Goal: Information Seeking & Learning: Learn about a topic

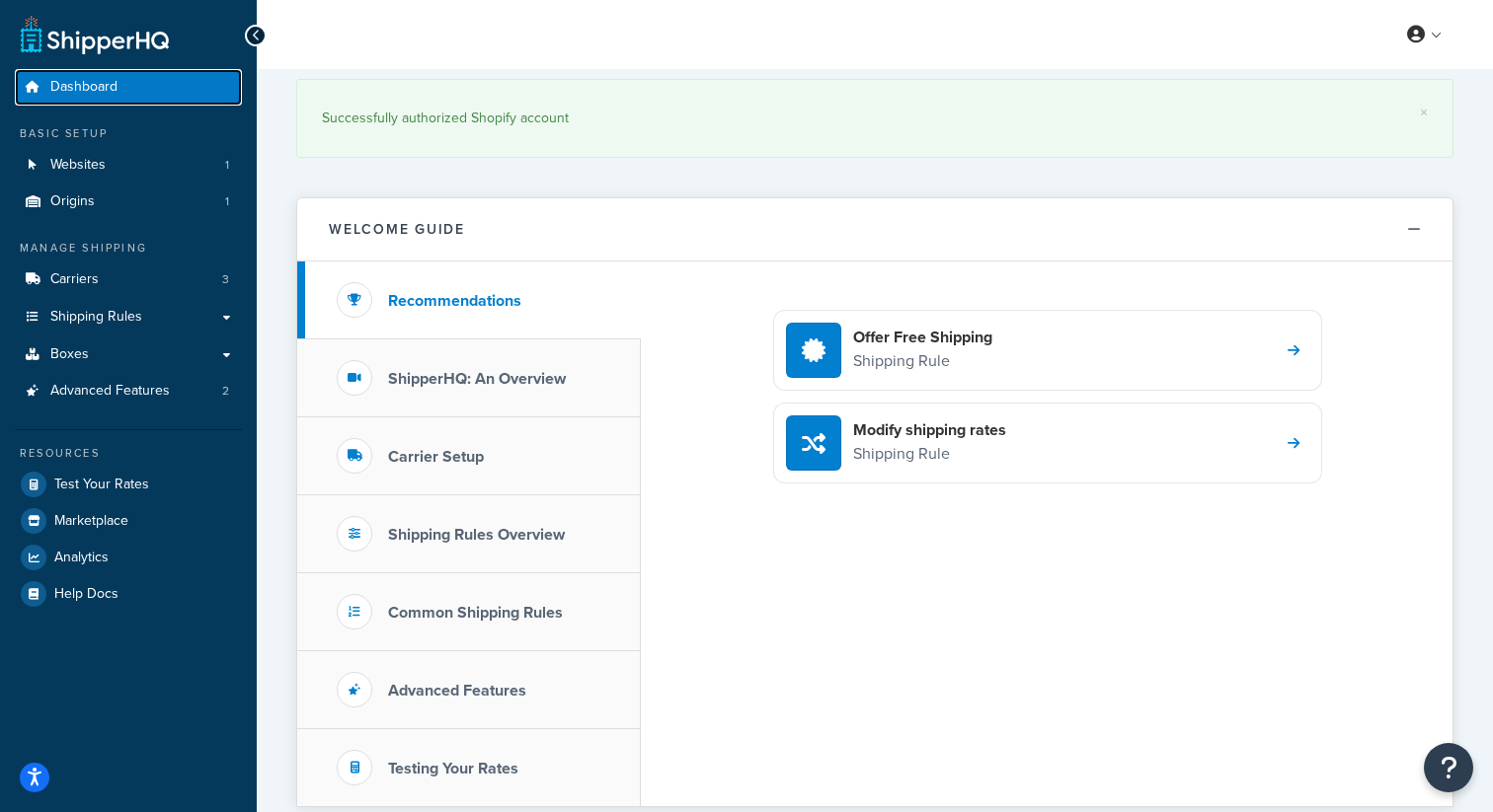
click at [142, 80] on link "Dashboard" at bounding box center [128, 87] width 227 height 37
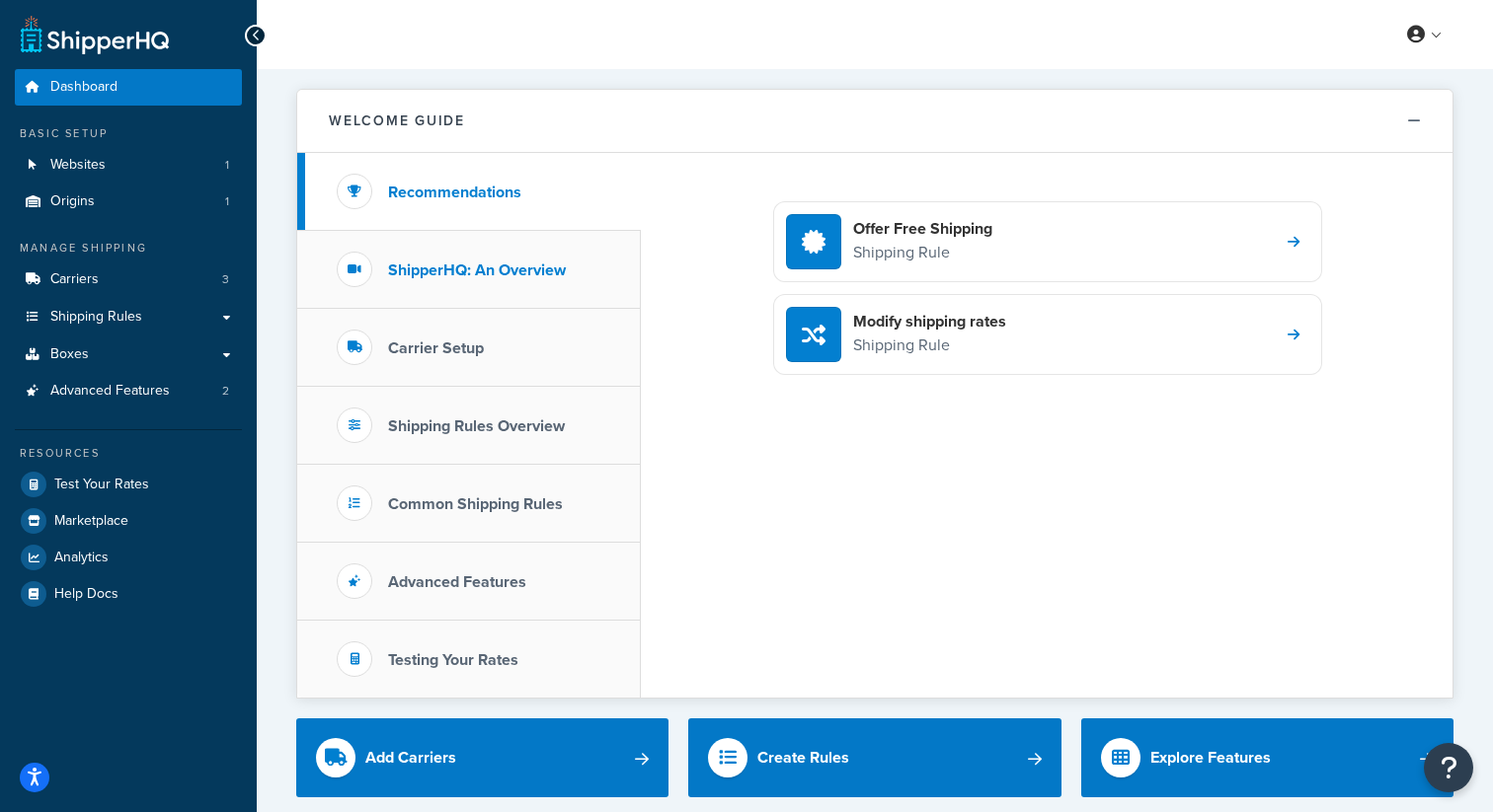
click at [531, 271] on h3 "ShipperHQ: An Overview" at bounding box center [477, 271] width 178 height 18
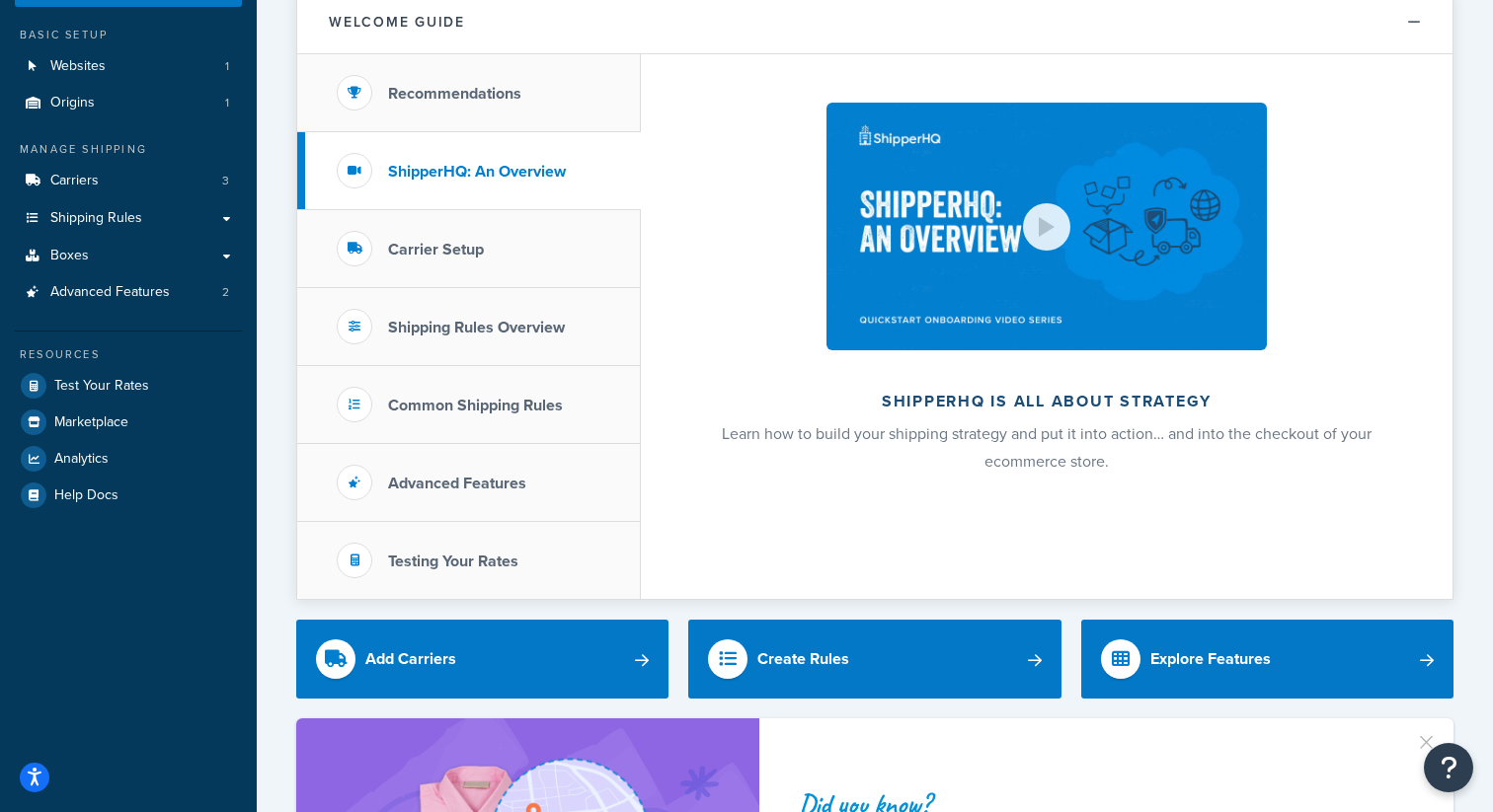
scroll to position [100, 0]
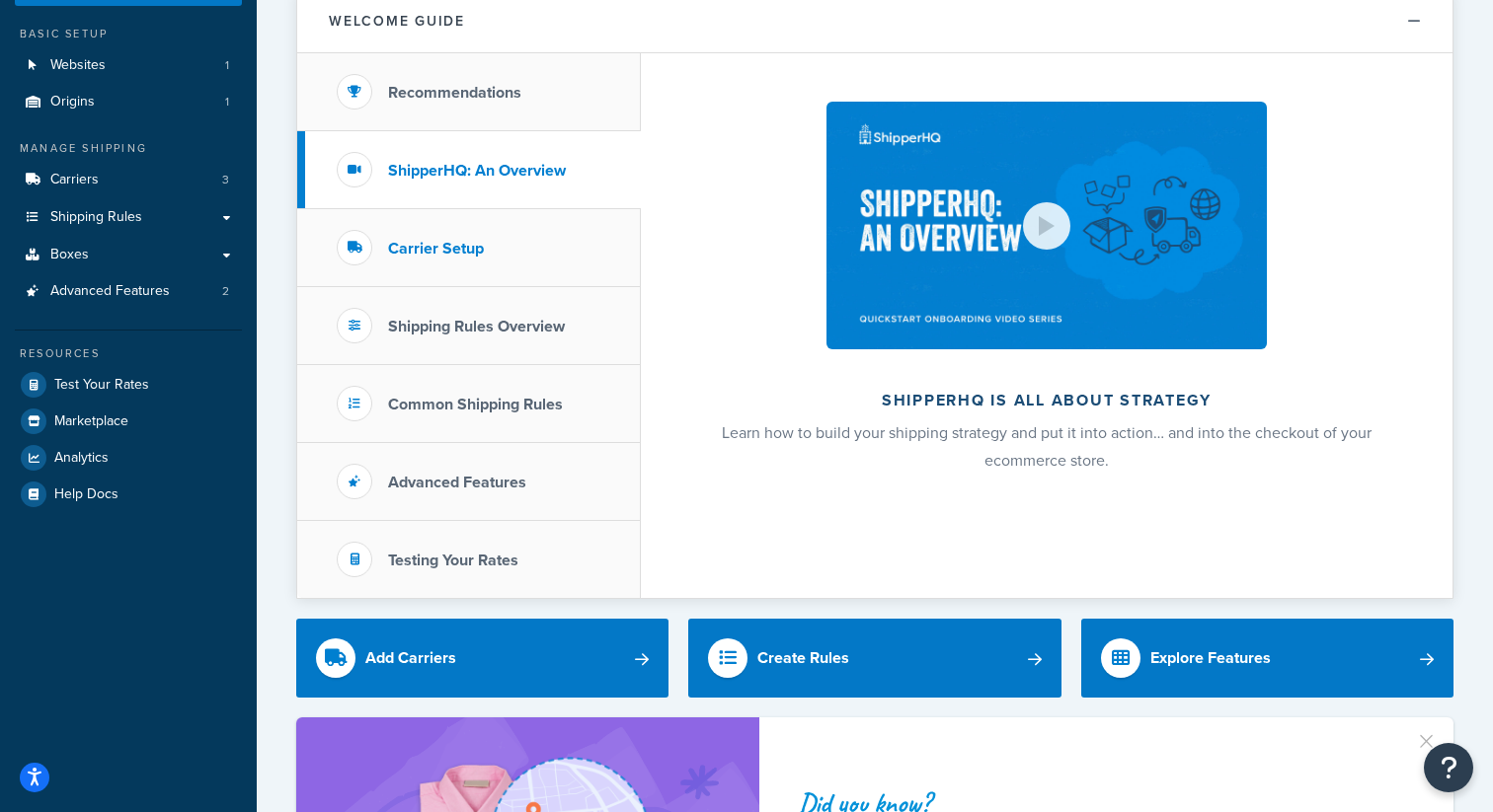
click at [538, 258] on li "Carrier Setup" at bounding box center [469, 248] width 344 height 78
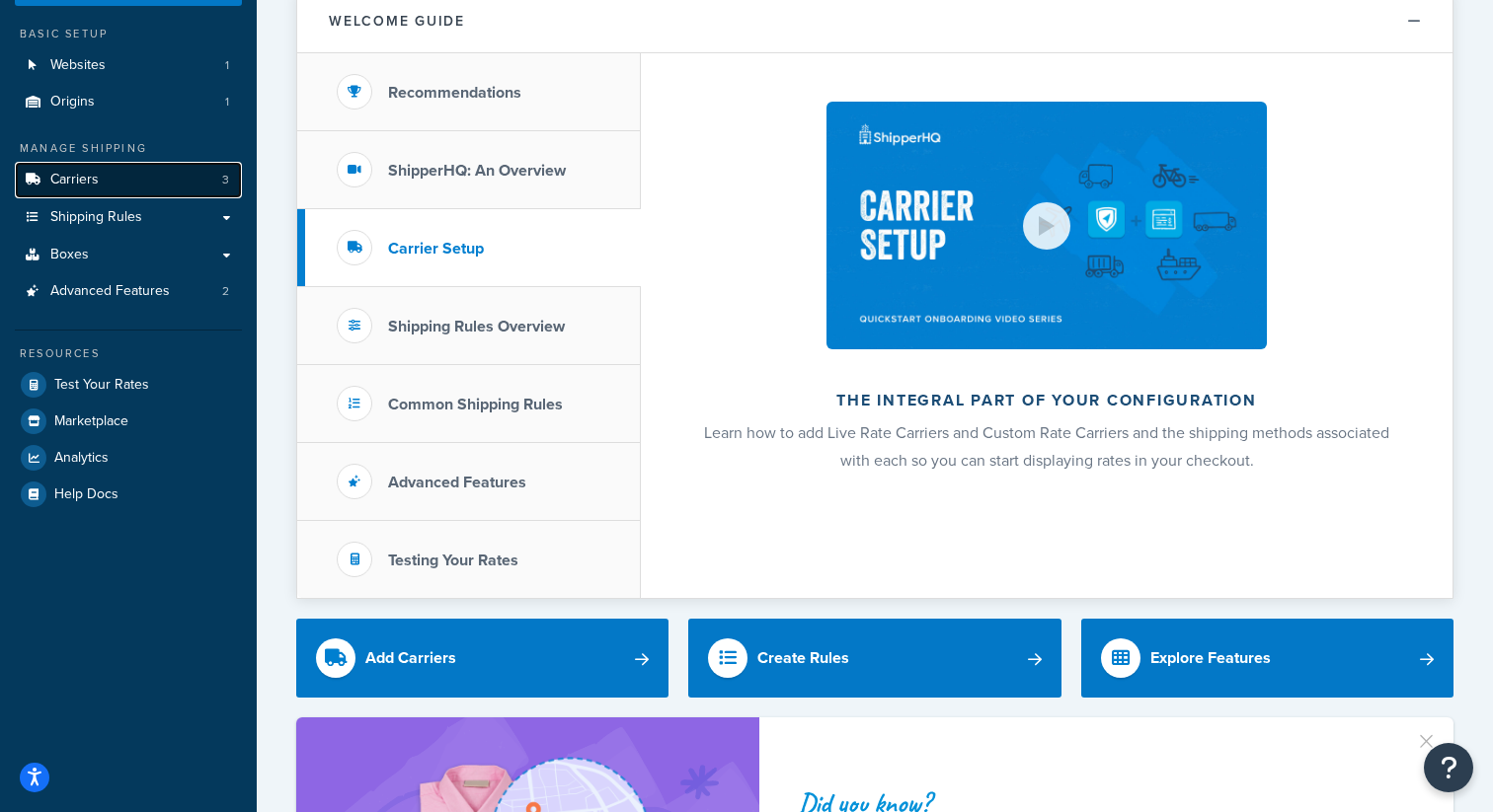
click at [137, 188] on link "Carriers 3" at bounding box center [128, 180] width 227 height 37
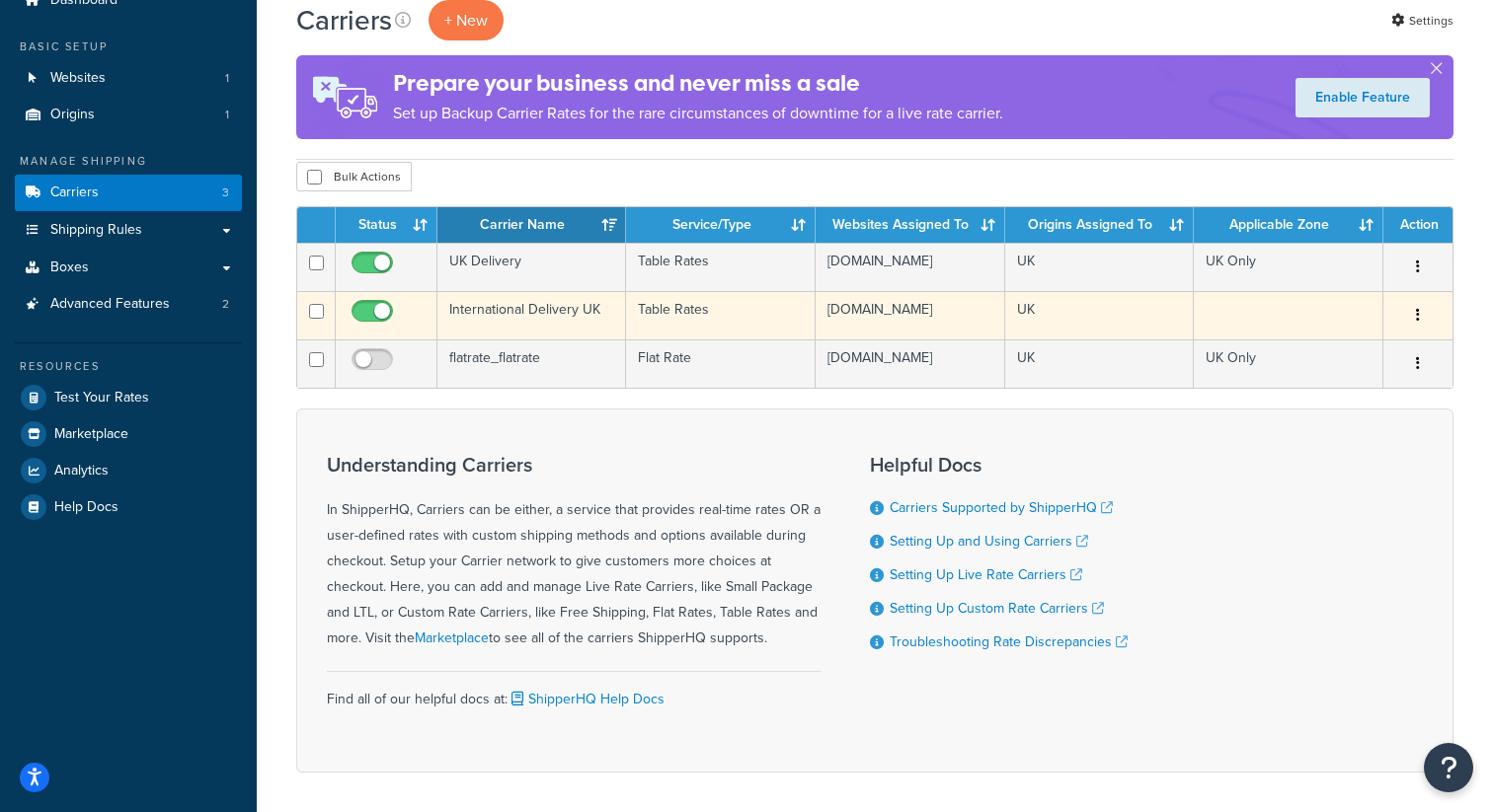
scroll to position [86, 0]
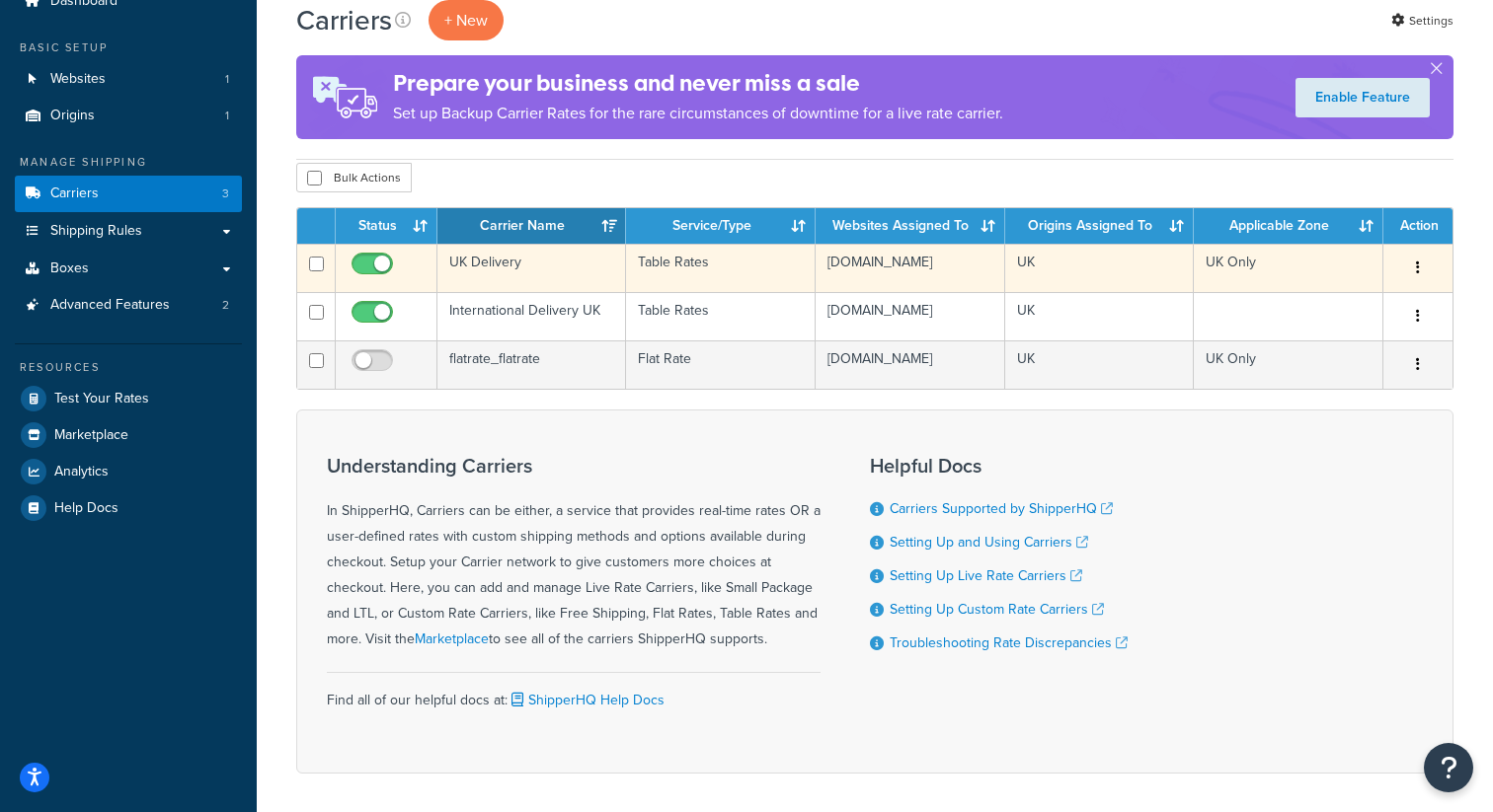
click at [1415, 270] on button "button" at bounding box center [1418, 269] width 28 height 32
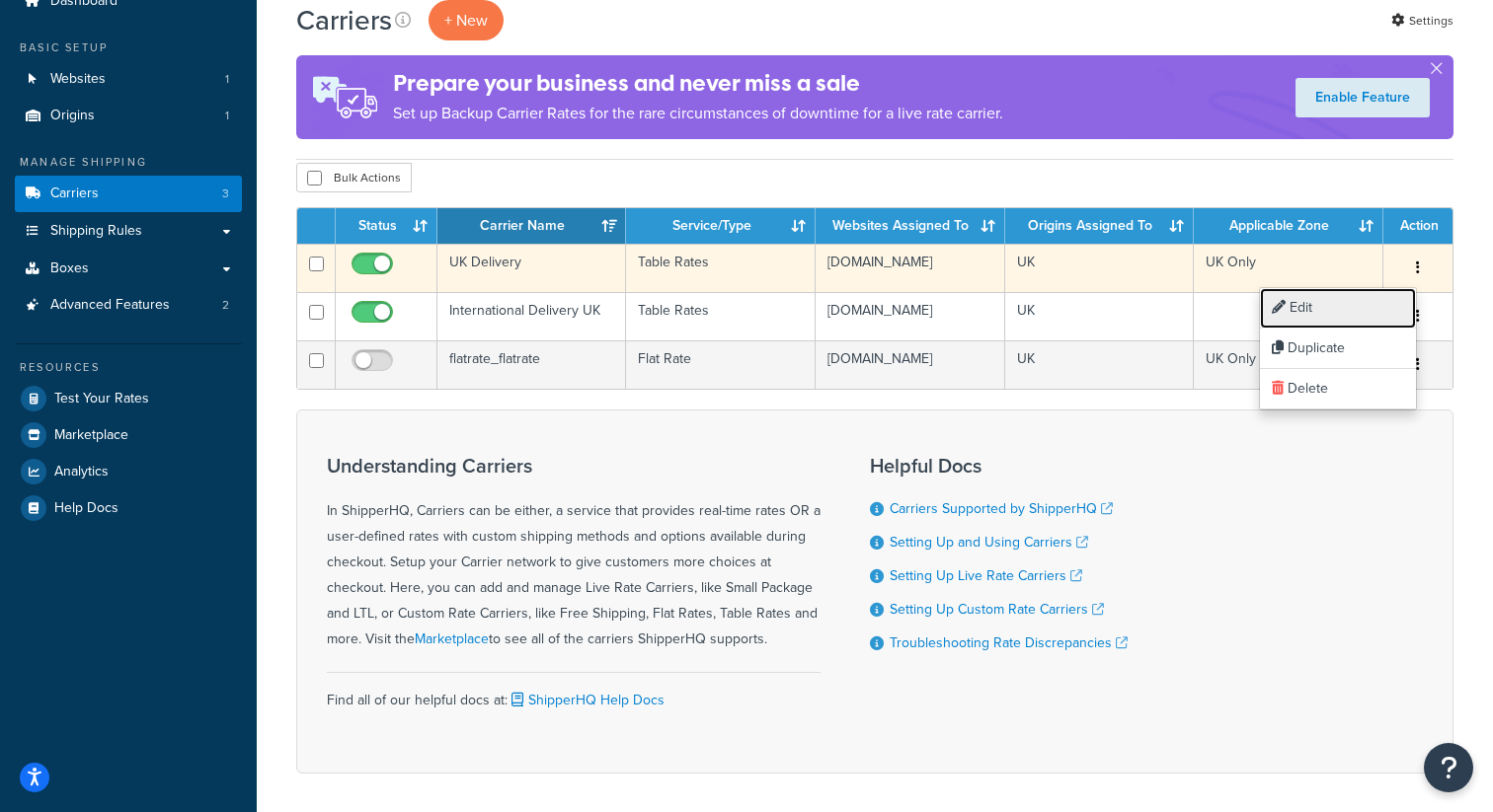
click at [1373, 298] on link "Edit" at bounding box center [1338, 308] width 156 height 41
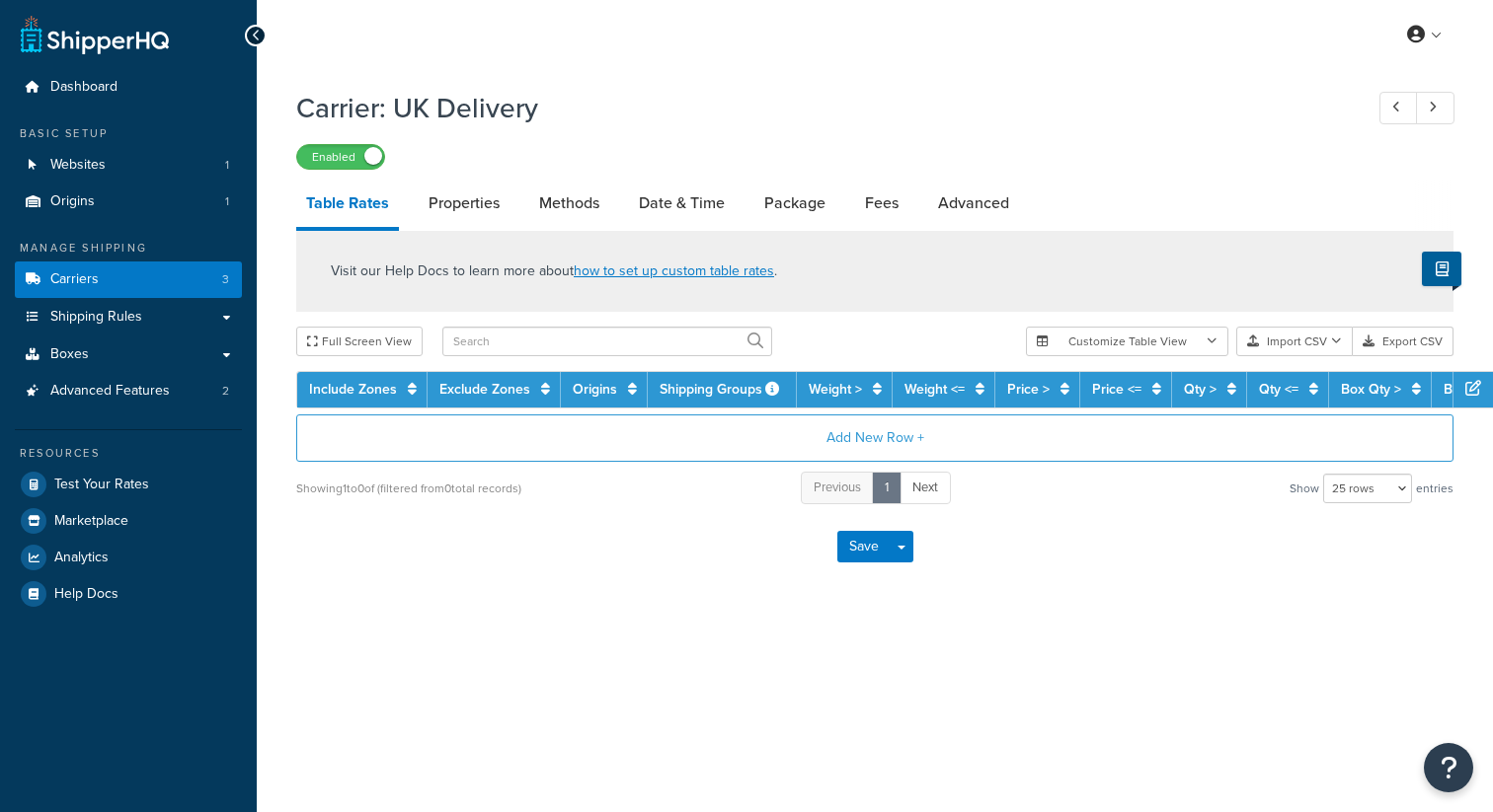
select select "25"
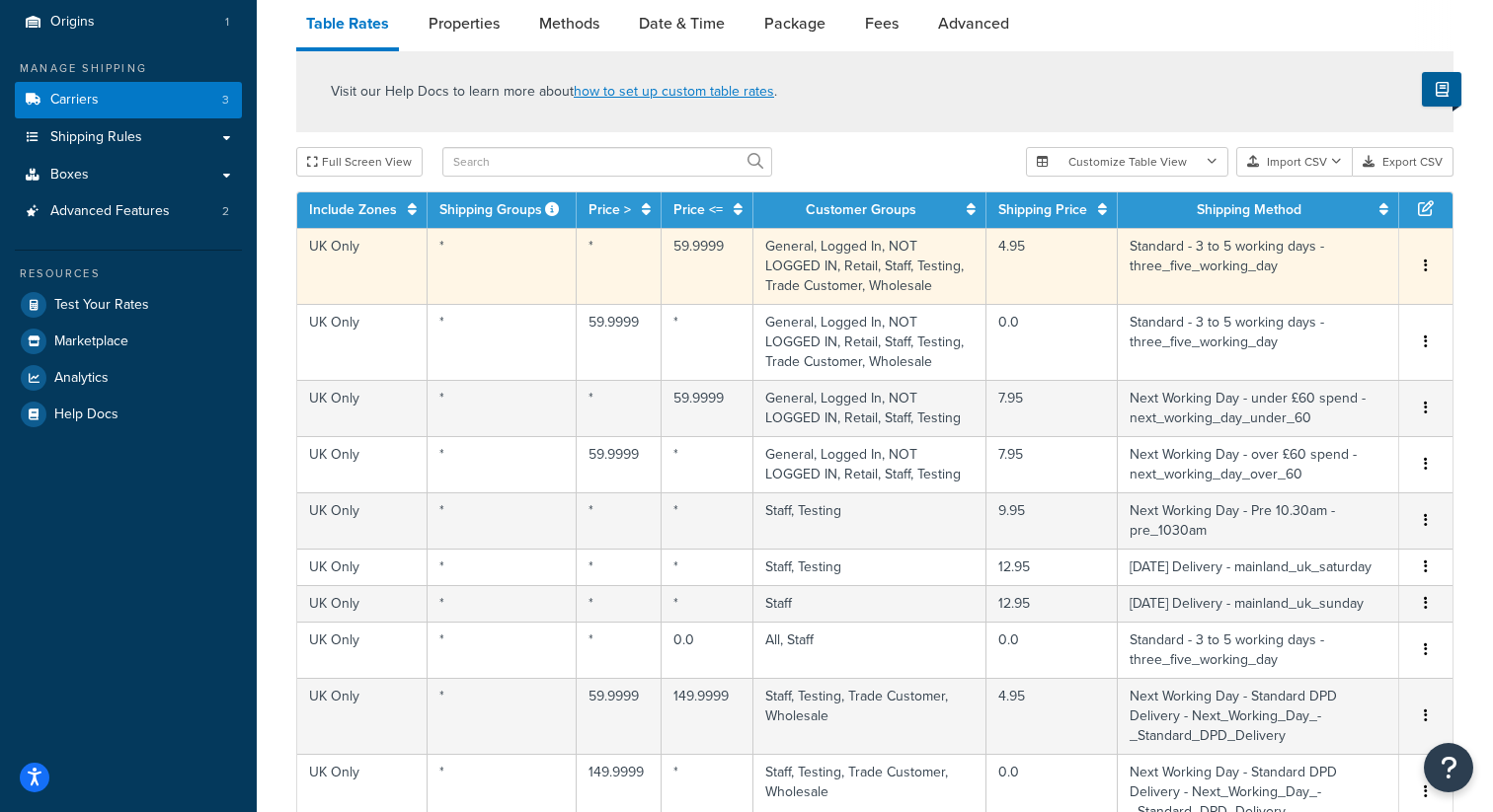
scroll to position [185, 0]
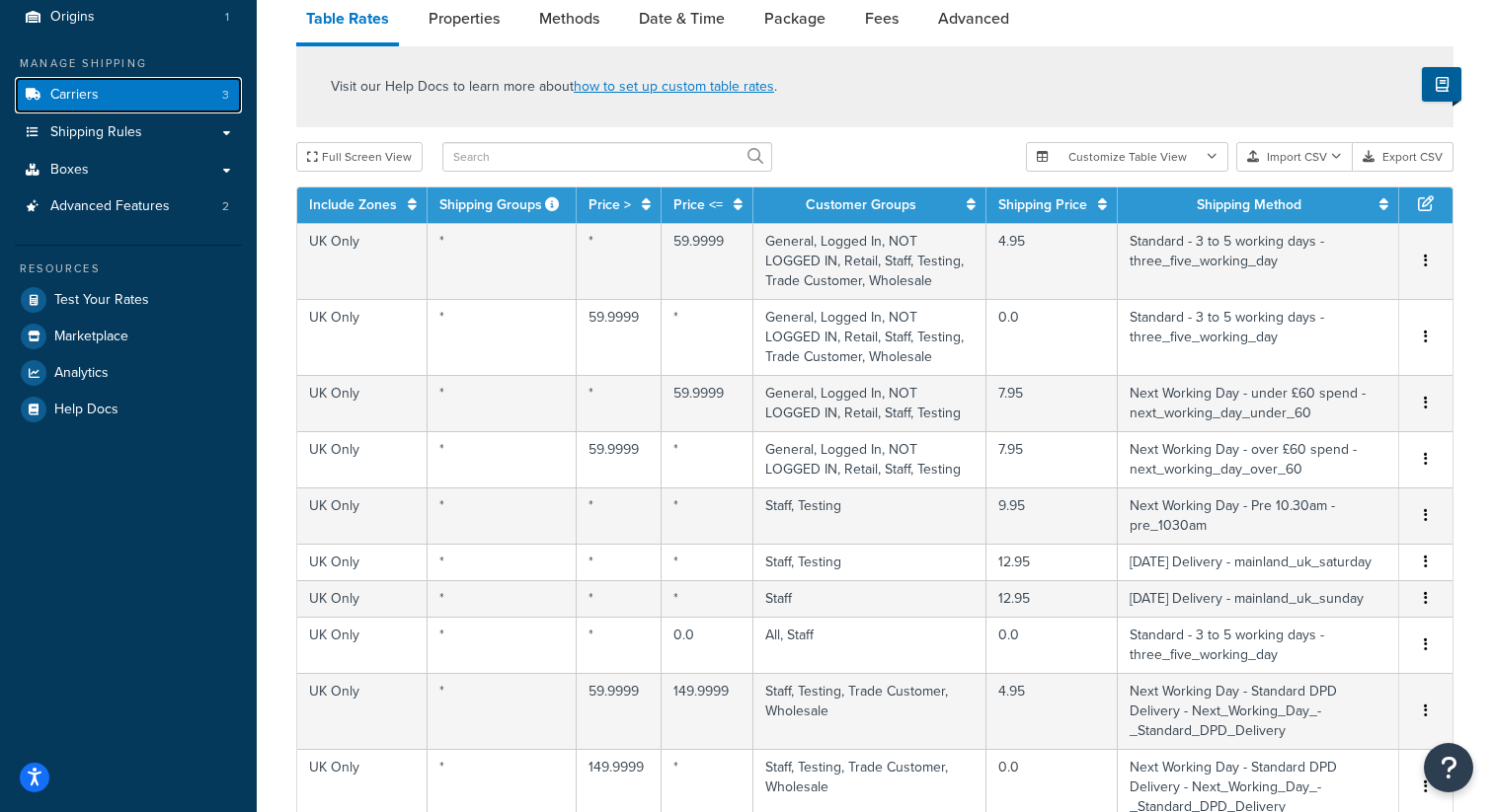
click at [105, 95] on link "Carriers 3" at bounding box center [128, 95] width 227 height 37
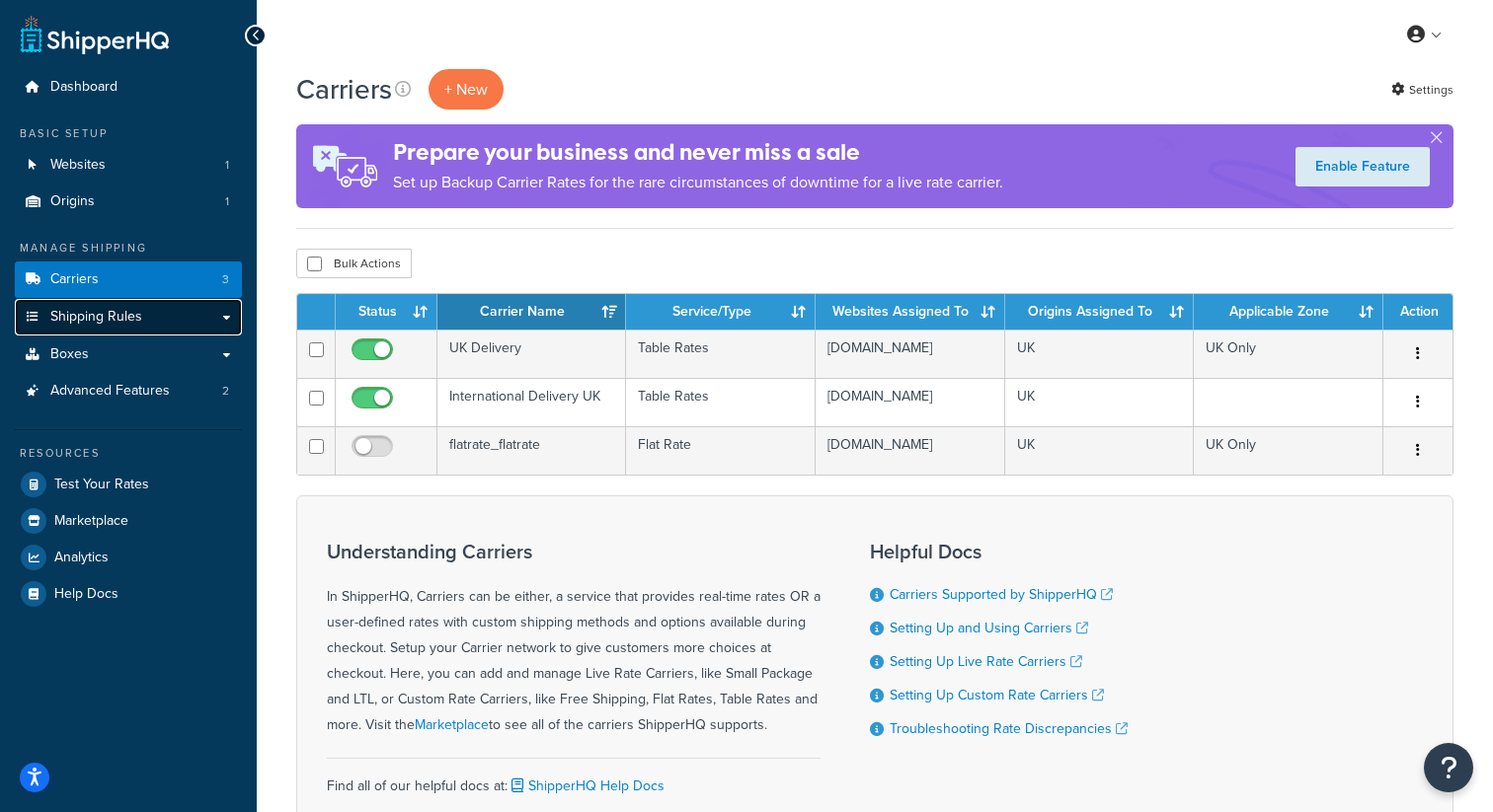
click at [152, 317] on link "Shipping Rules" at bounding box center [128, 317] width 227 height 37
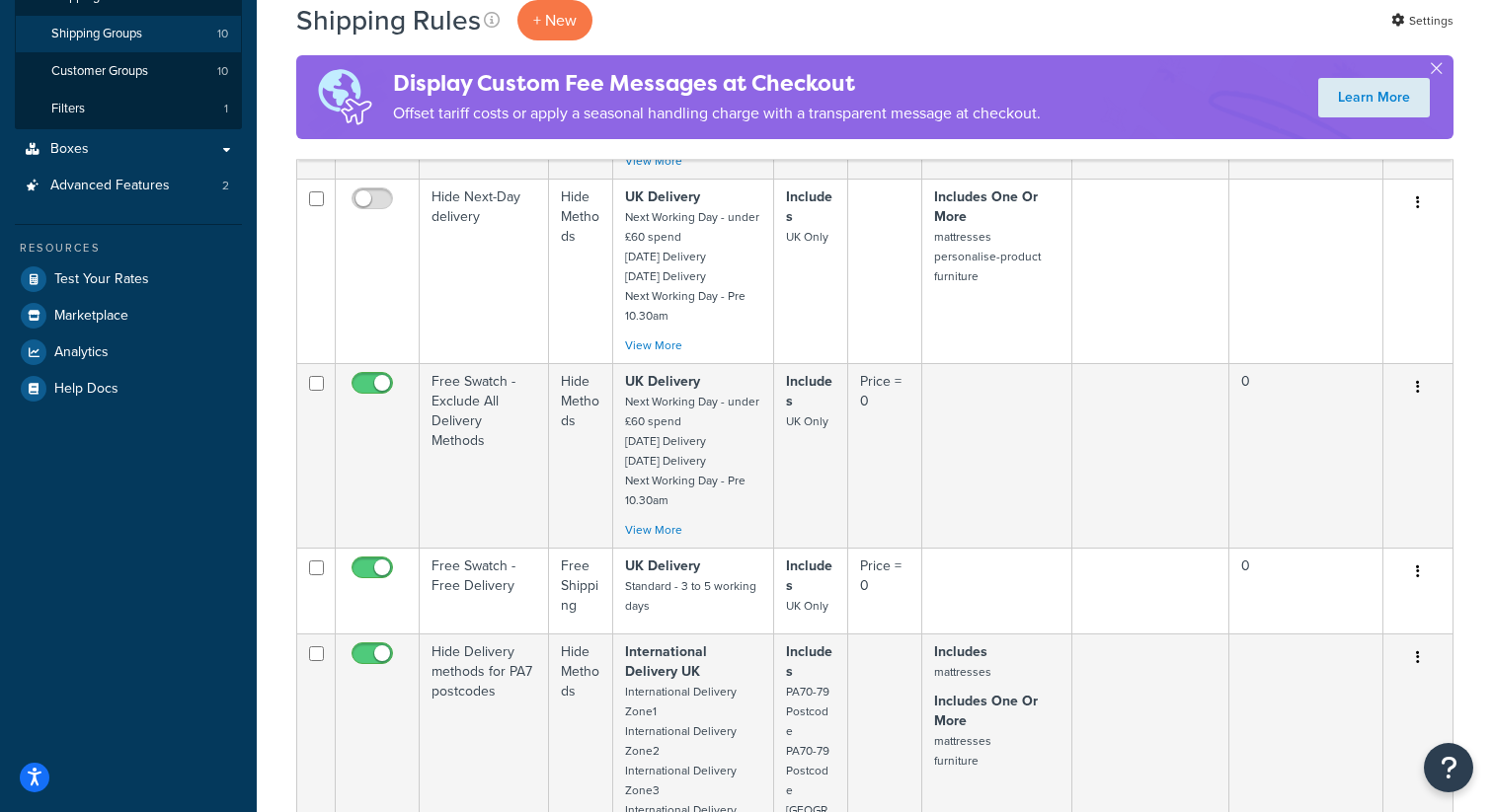
scroll to position [396, 0]
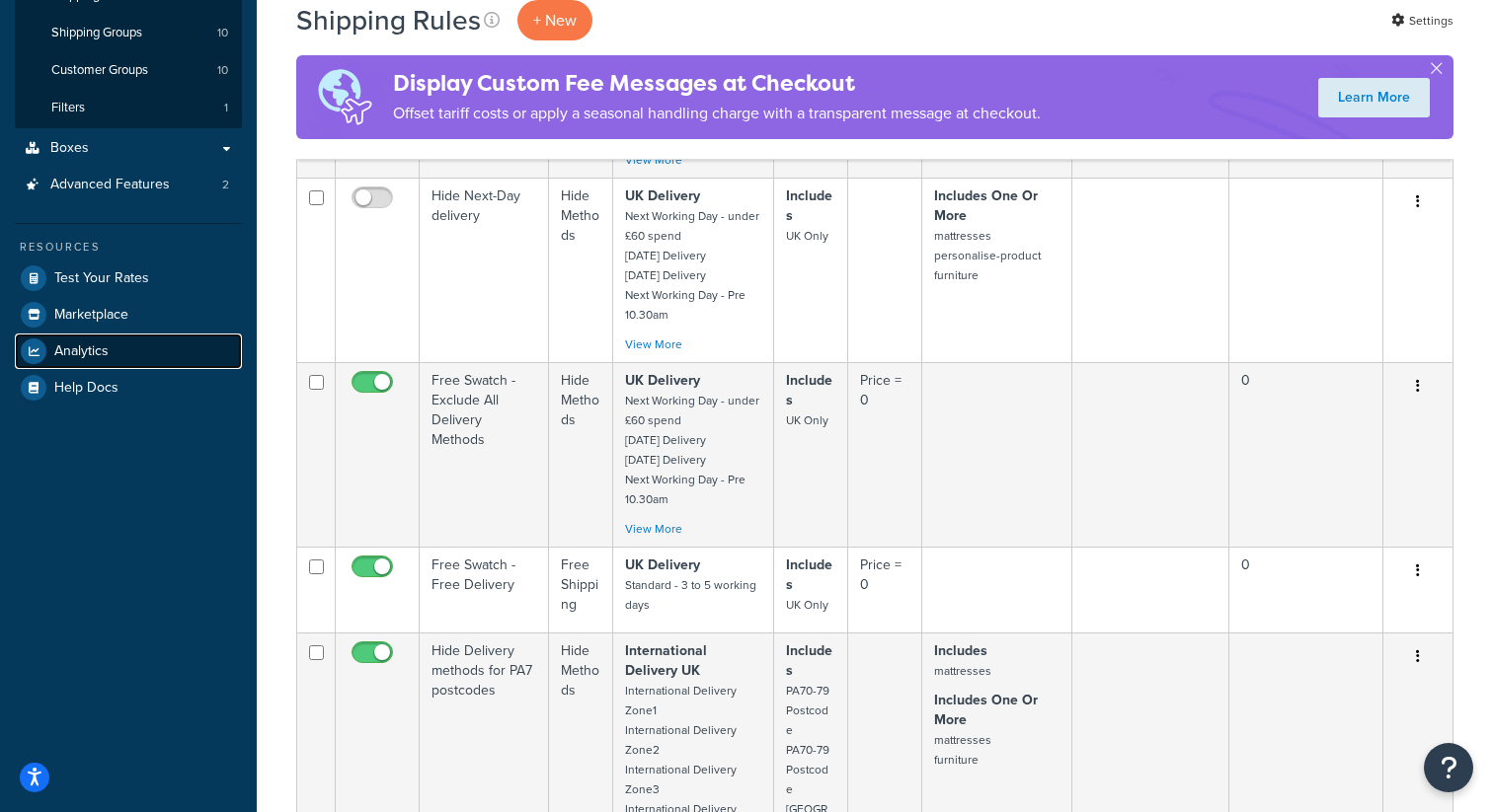
click at [100, 347] on span "Analytics" at bounding box center [81, 352] width 54 height 17
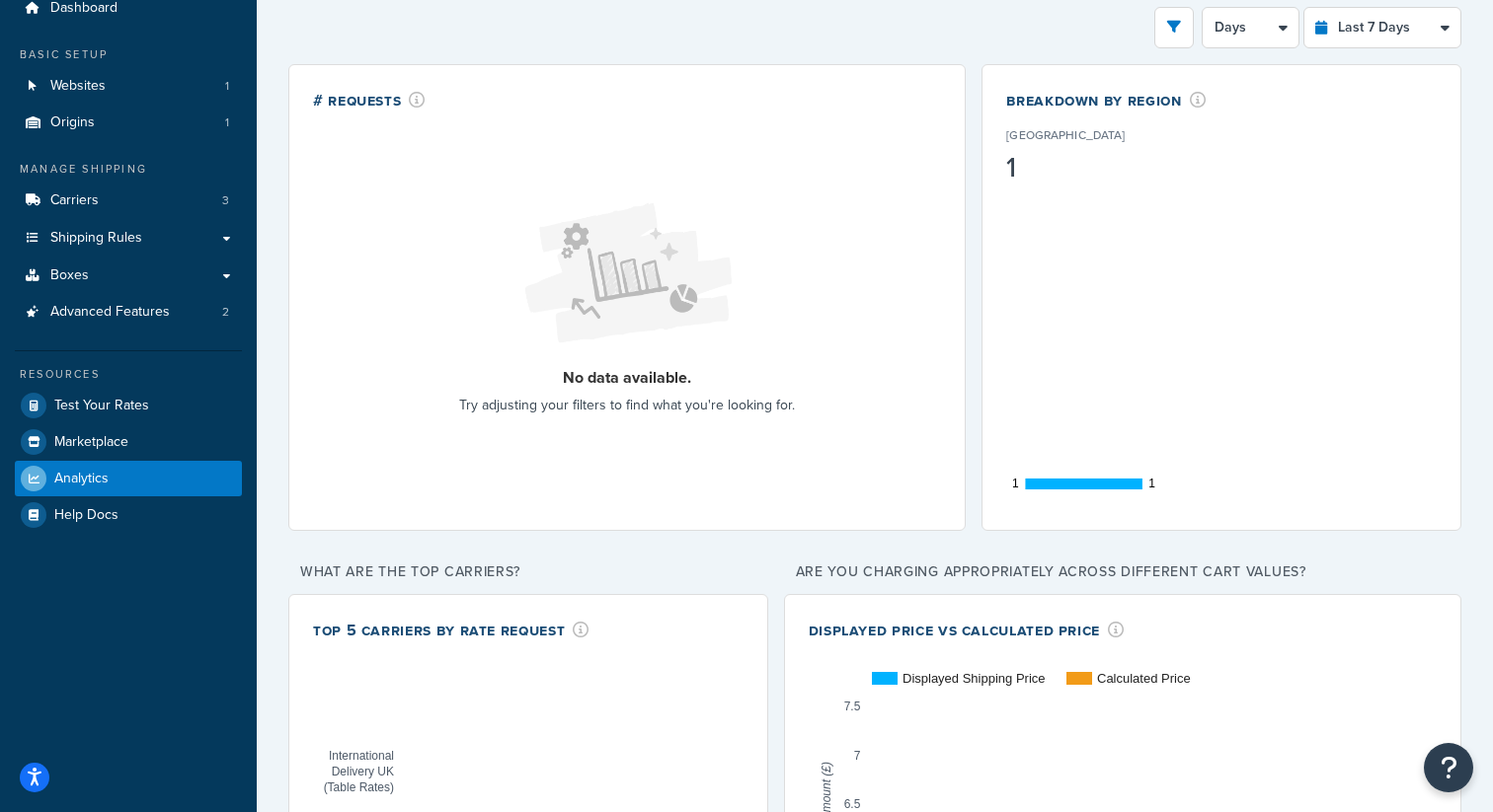
scroll to position [36, 0]
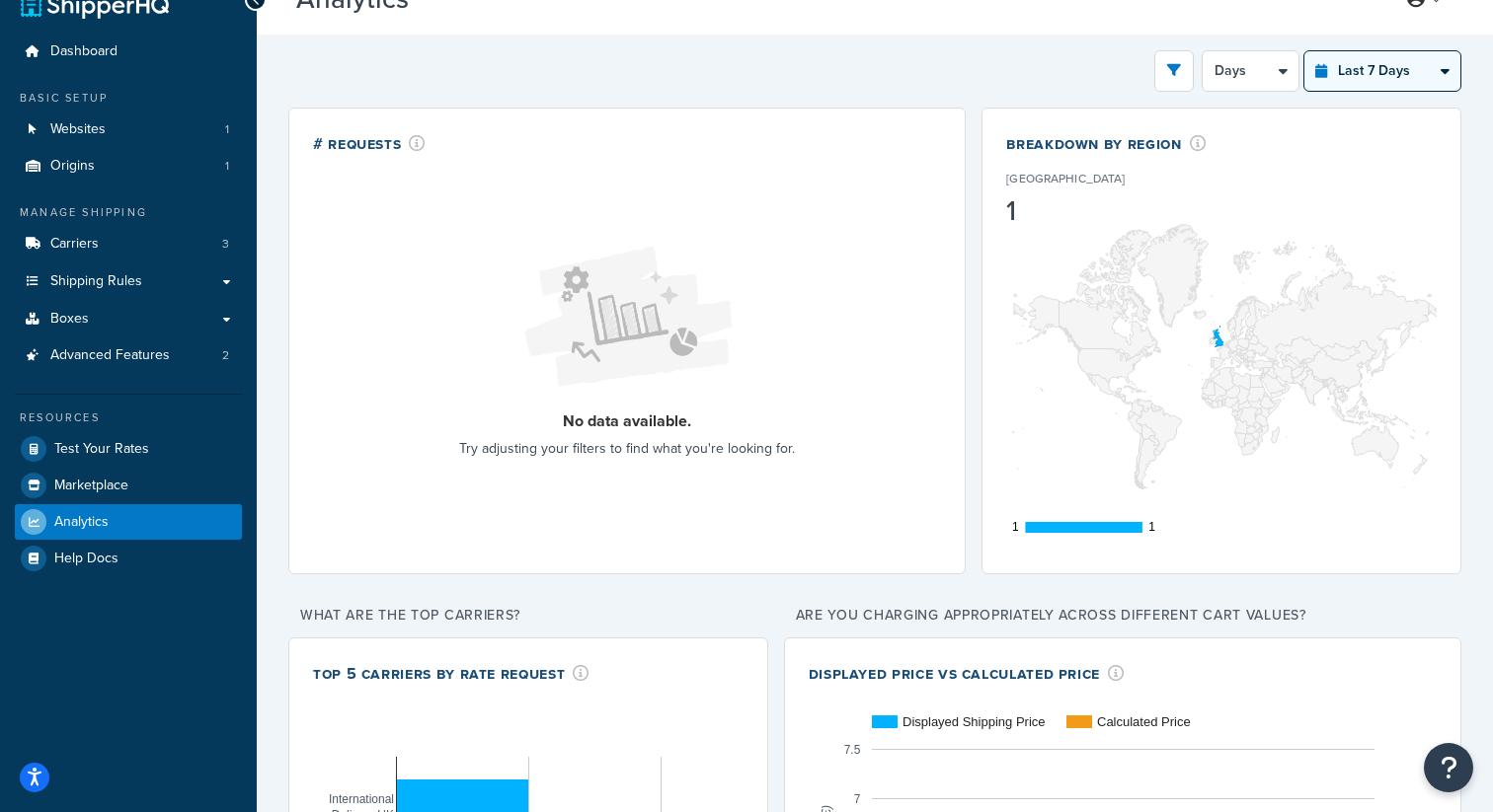
click at [1374, 75] on select "Last 24 Hours Last 7 Days Last 30 Days Last 3 Months Last 6 Months Last 12 Mont…" at bounding box center [1382, 71] width 156 height 40
select select "last_30_days"
click at [1304, 51] on select "Last 24 Hours Last 7 Days Last 30 Days Last 3 Months Last 6 Months Last 12 Mont…" at bounding box center [1382, 71] width 156 height 40
select select "5d"
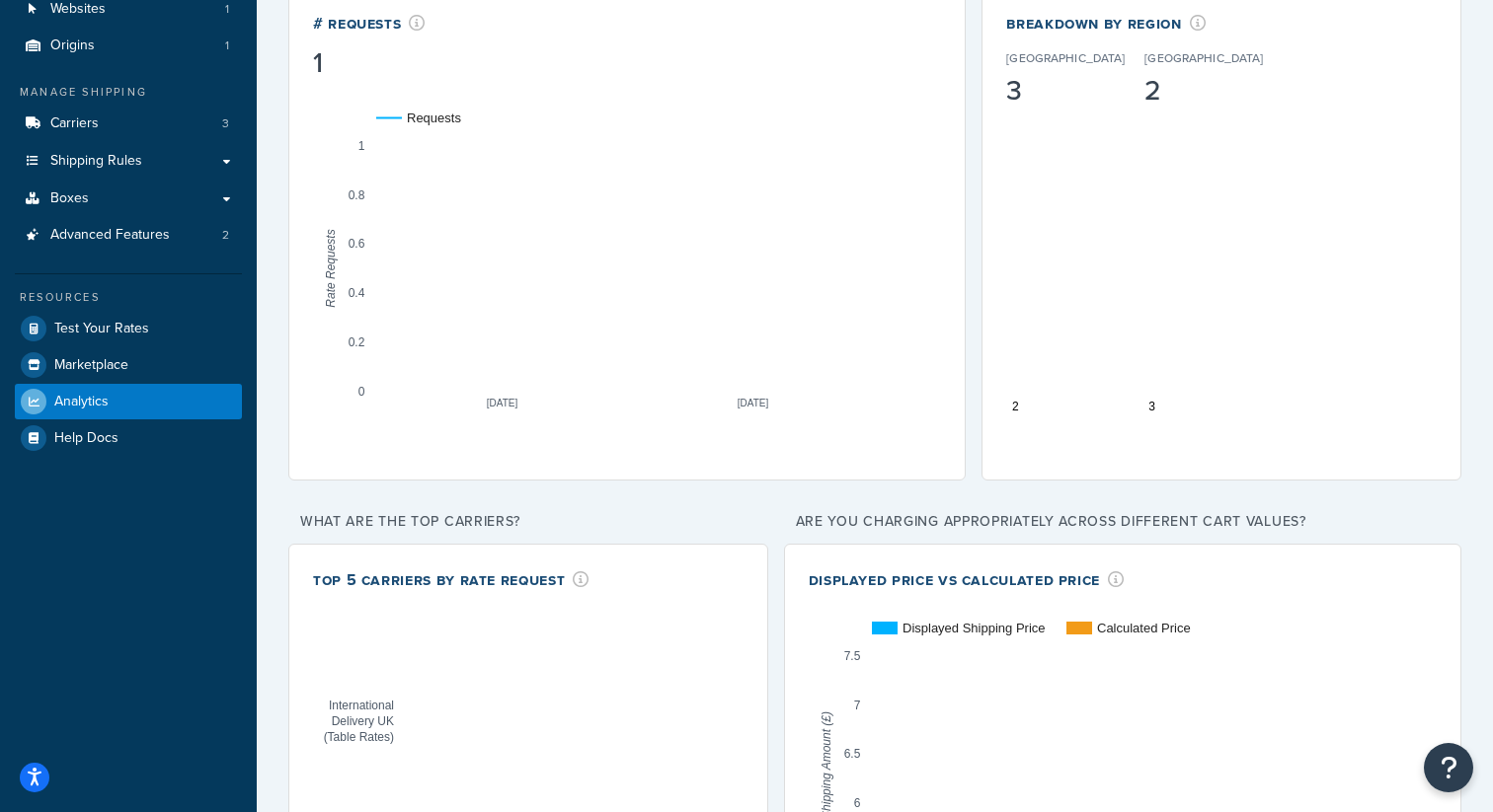
scroll to position [0, 0]
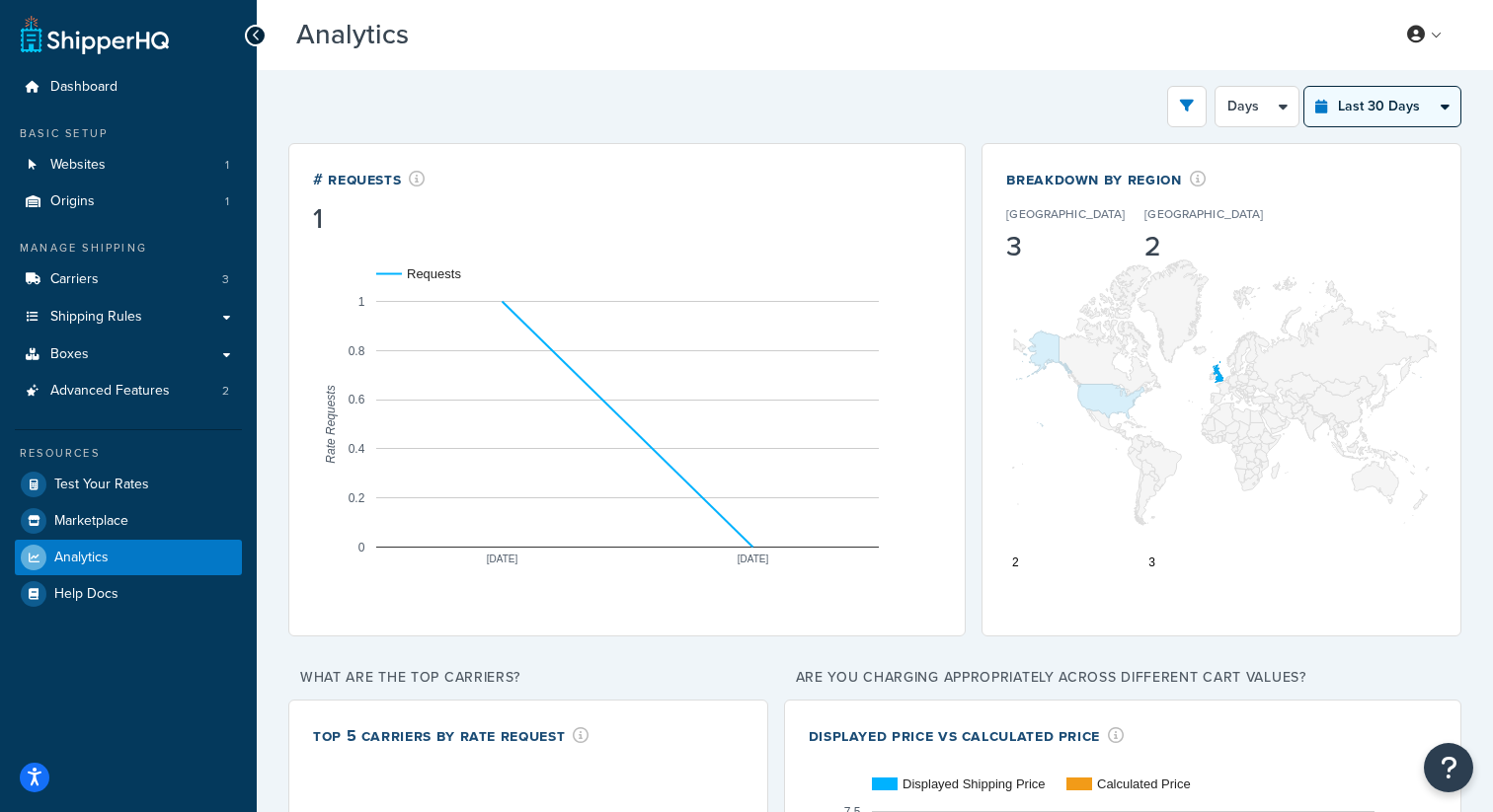
click at [1428, 116] on select "Last 24 Hours Last 7 Days Last 30 Days Last 3 Months Last 6 Months Last 12 Mont…" at bounding box center [1382, 107] width 156 height 40
select select "last_24_hours"
click at [1304, 87] on select "Last 24 Hours Last 7 Days Last 30 Days Last 3 Months Last 6 Months Last 12 Mont…" at bounding box center [1382, 107] width 156 height 40
select select "1h"
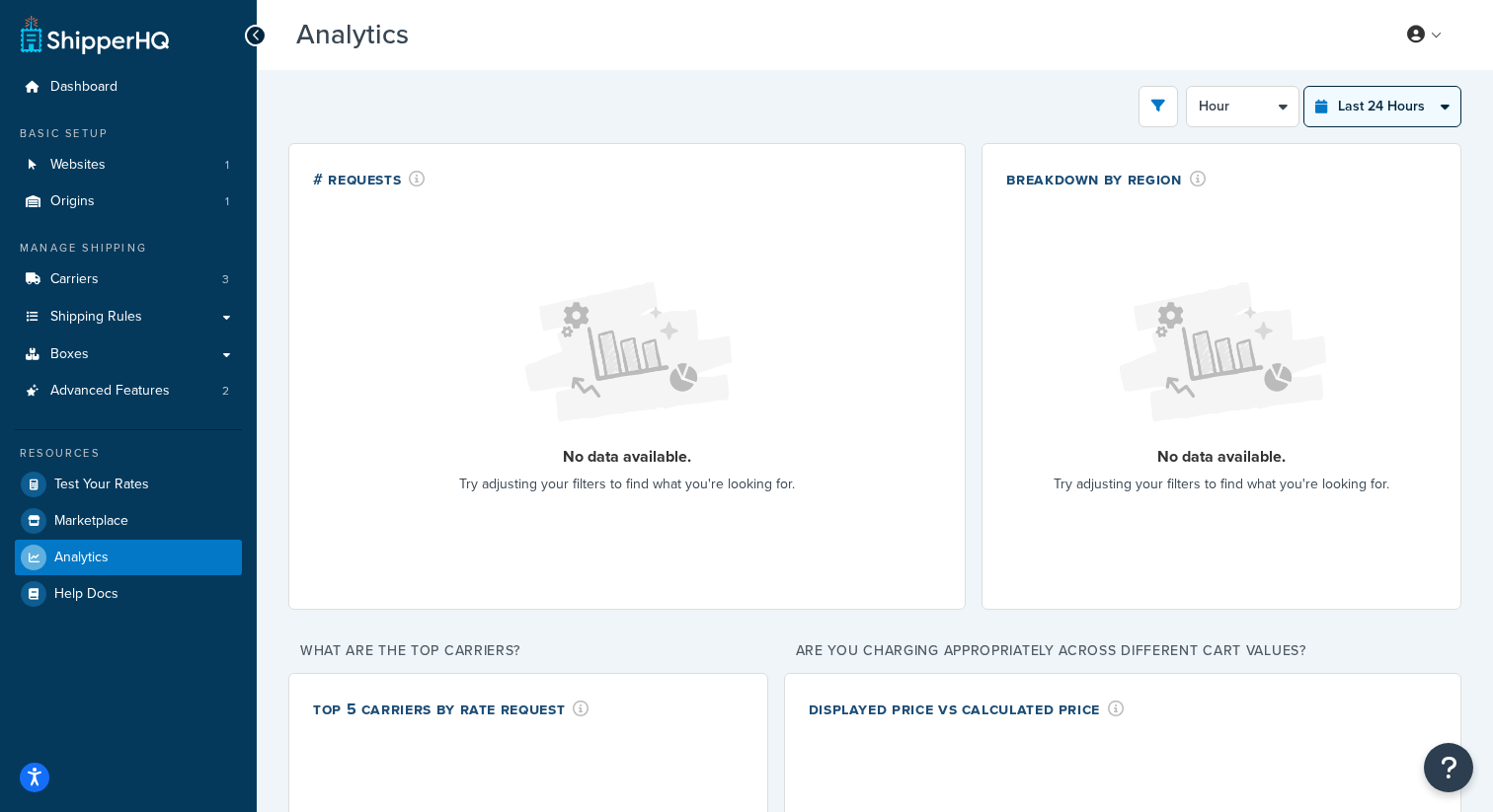
click at [1391, 112] on select "Last 24 Hours Last 7 Days Last 30 Days Last 3 Months Last 6 Months Last 12 Mont…" at bounding box center [1382, 107] width 156 height 40
select select "last_7_days"
click at [1304, 87] on select "Last 24 Hours Last 7 Days Last 30 Days Last 3 Months Last 6 Months Last 12 Mont…" at bounding box center [1382, 107] width 156 height 40
select select "1d"
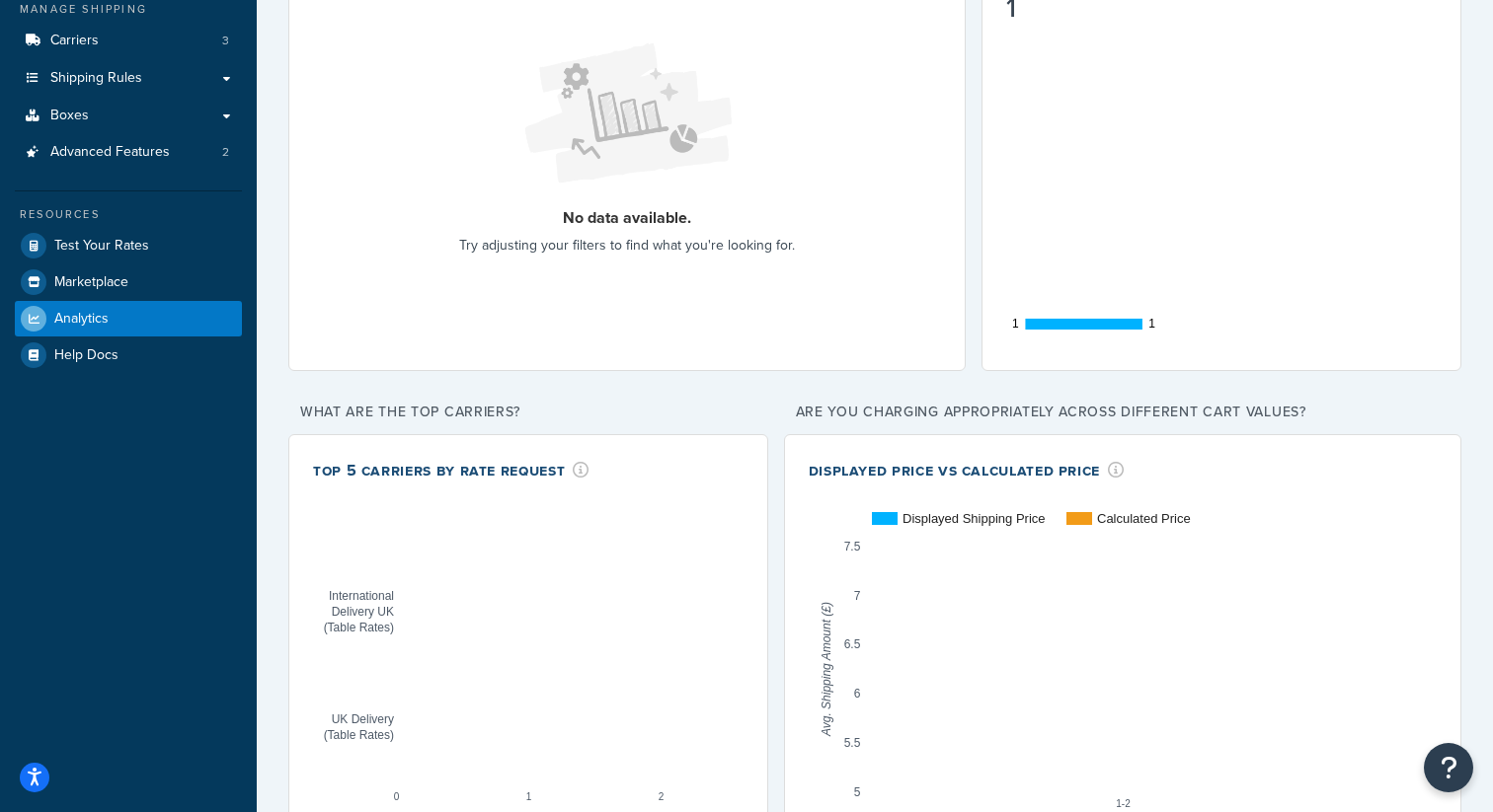
scroll to position [354, 0]
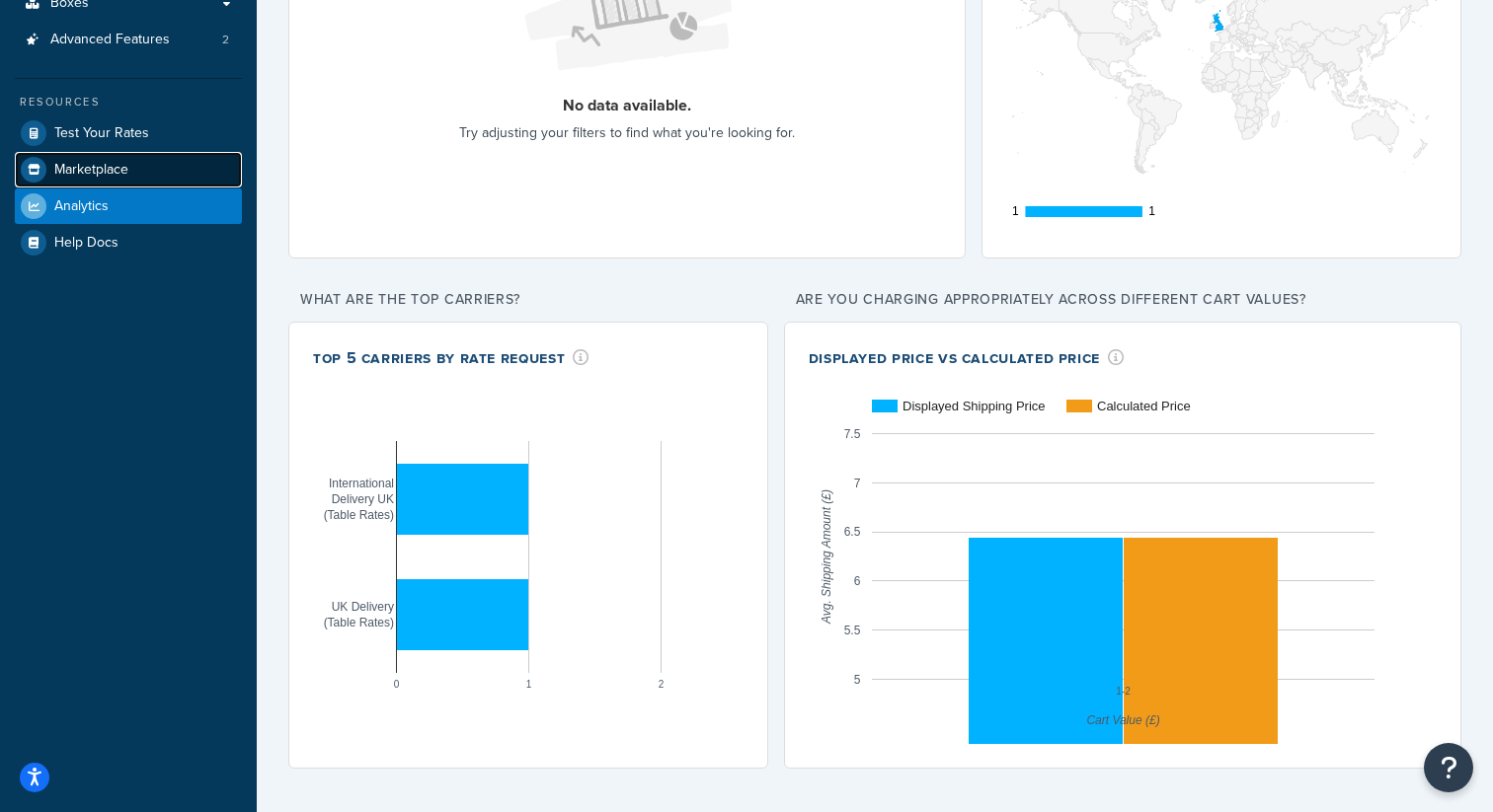
click at [157, 164] on link "Marketplace" at bounding box center [128, 170] width 227 height 36
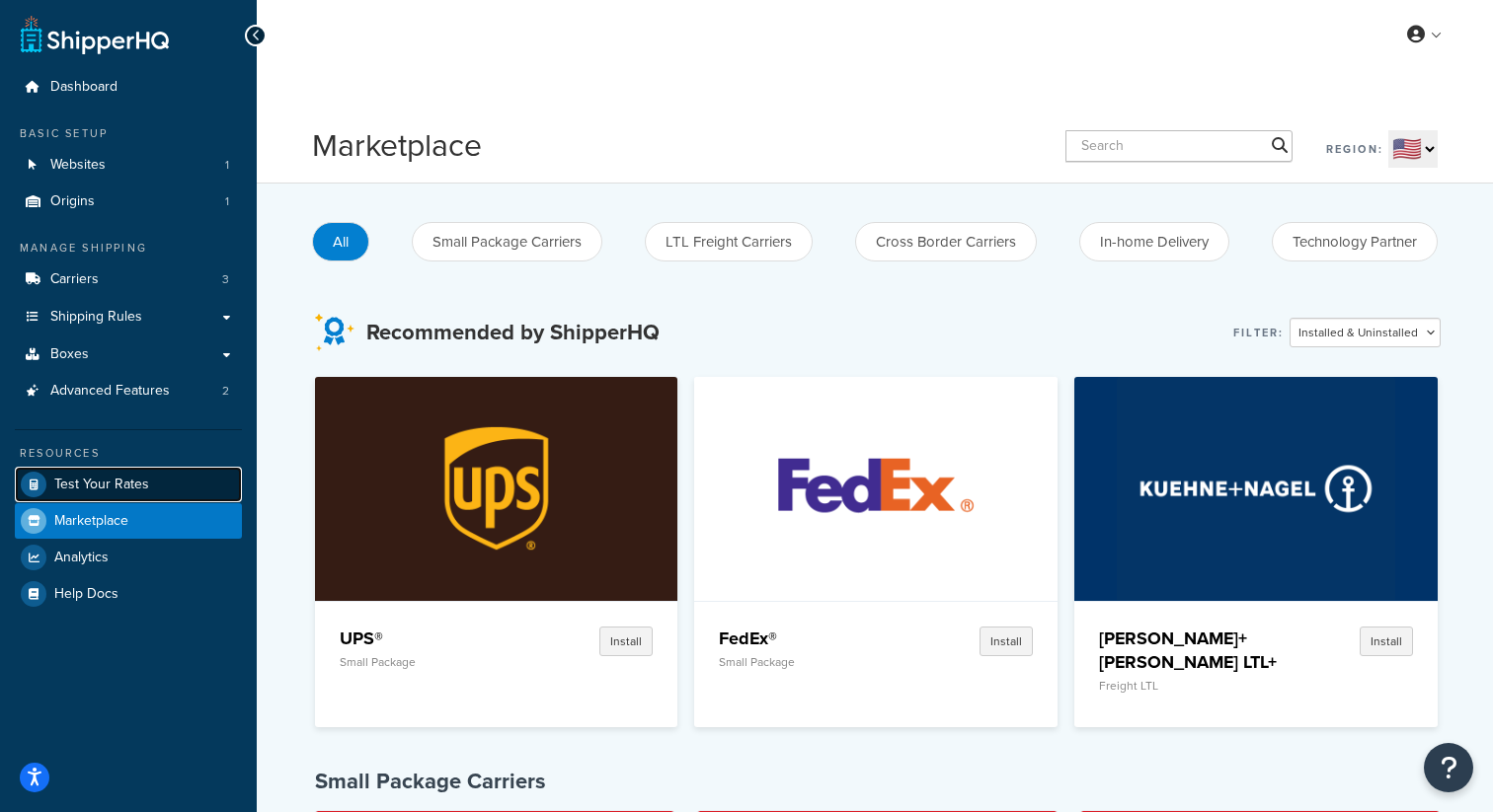
click at [84, 483] on span "Test Your Rates" at bounding box center [102, 485] width 95 height 17
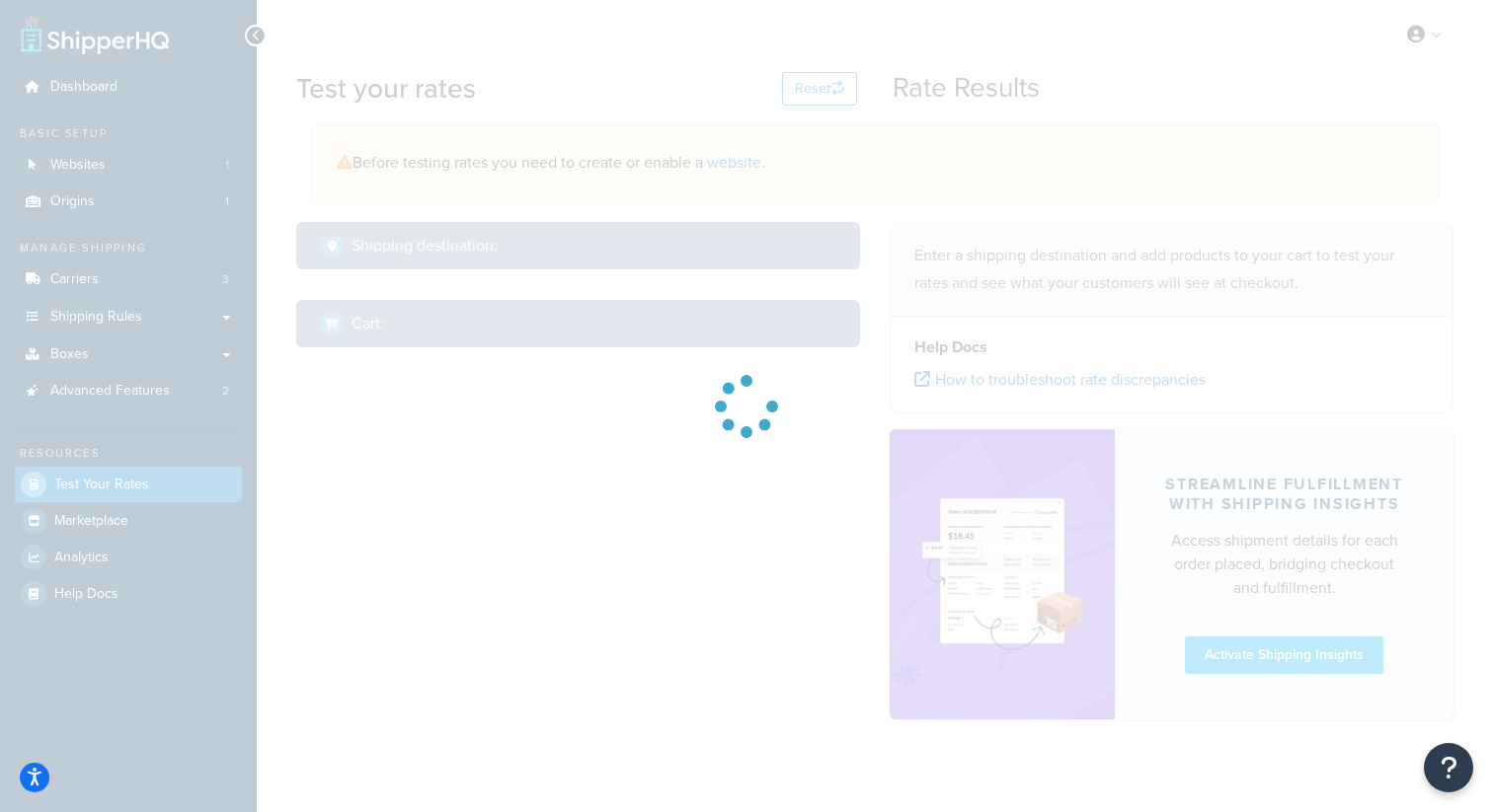
select select "TX"
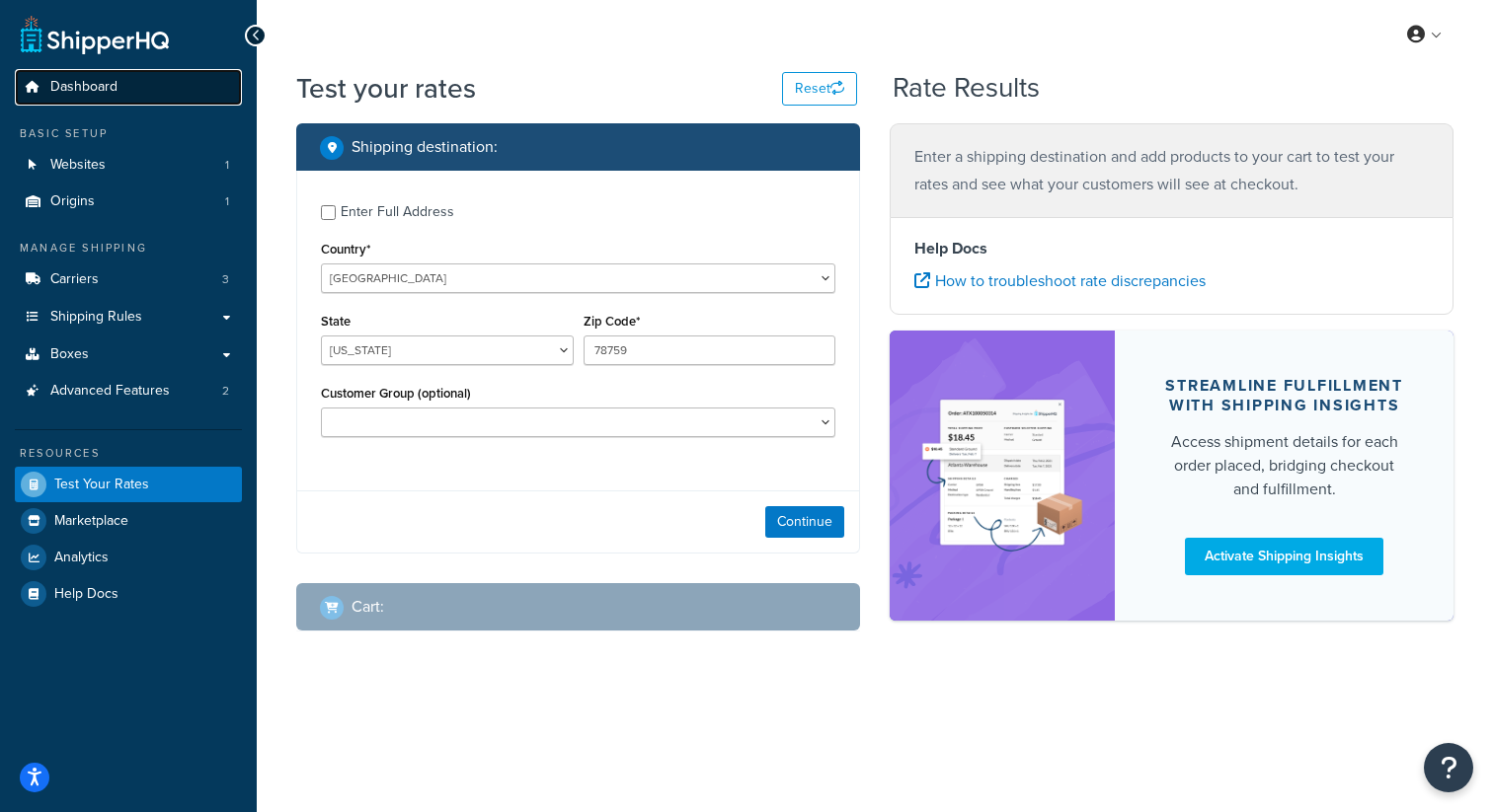
click at [104, 87] on span "Dashboard" at bounding box center [84, 87] width 67 height 17
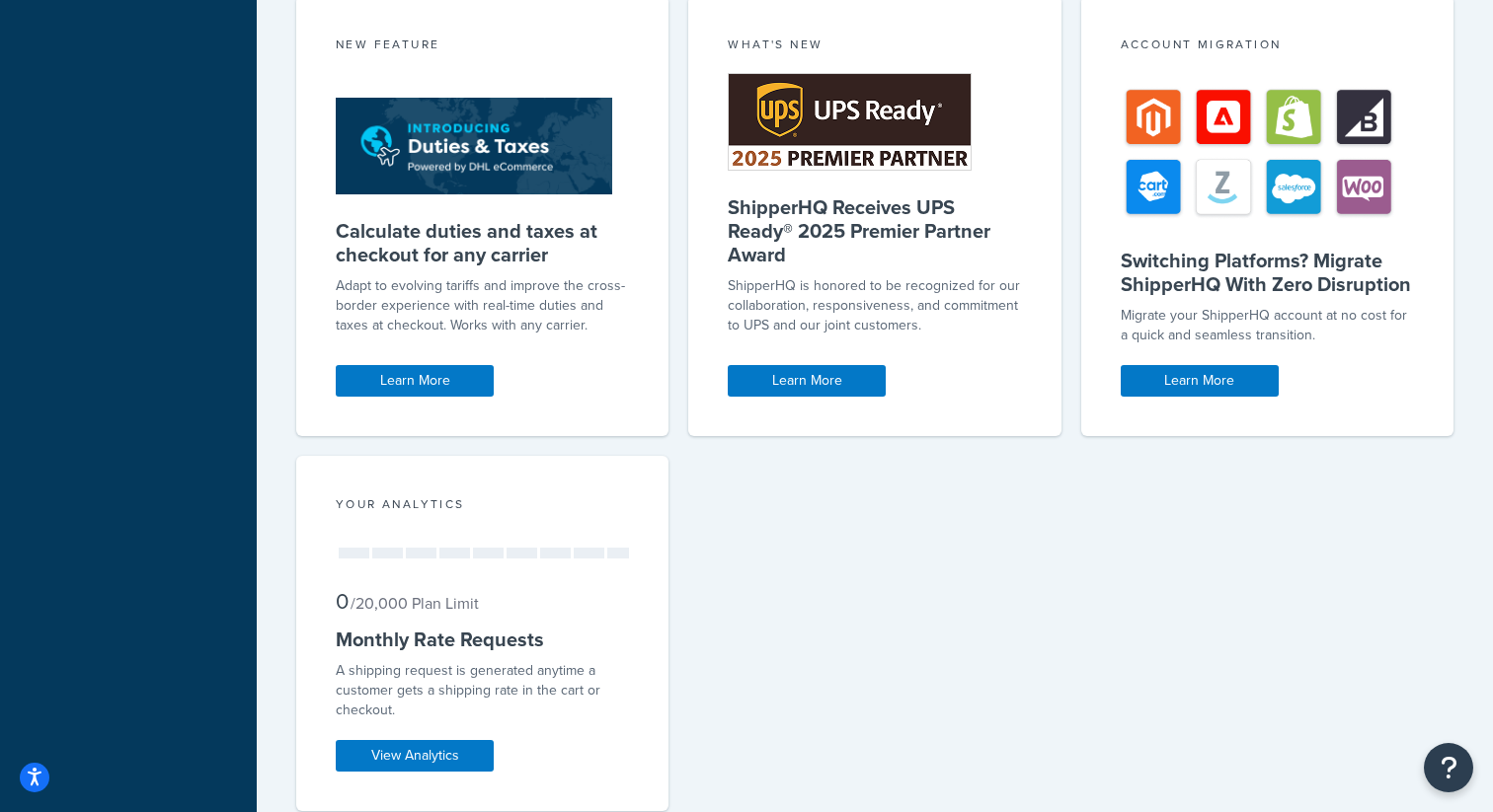
scroll to position [1660, 0]
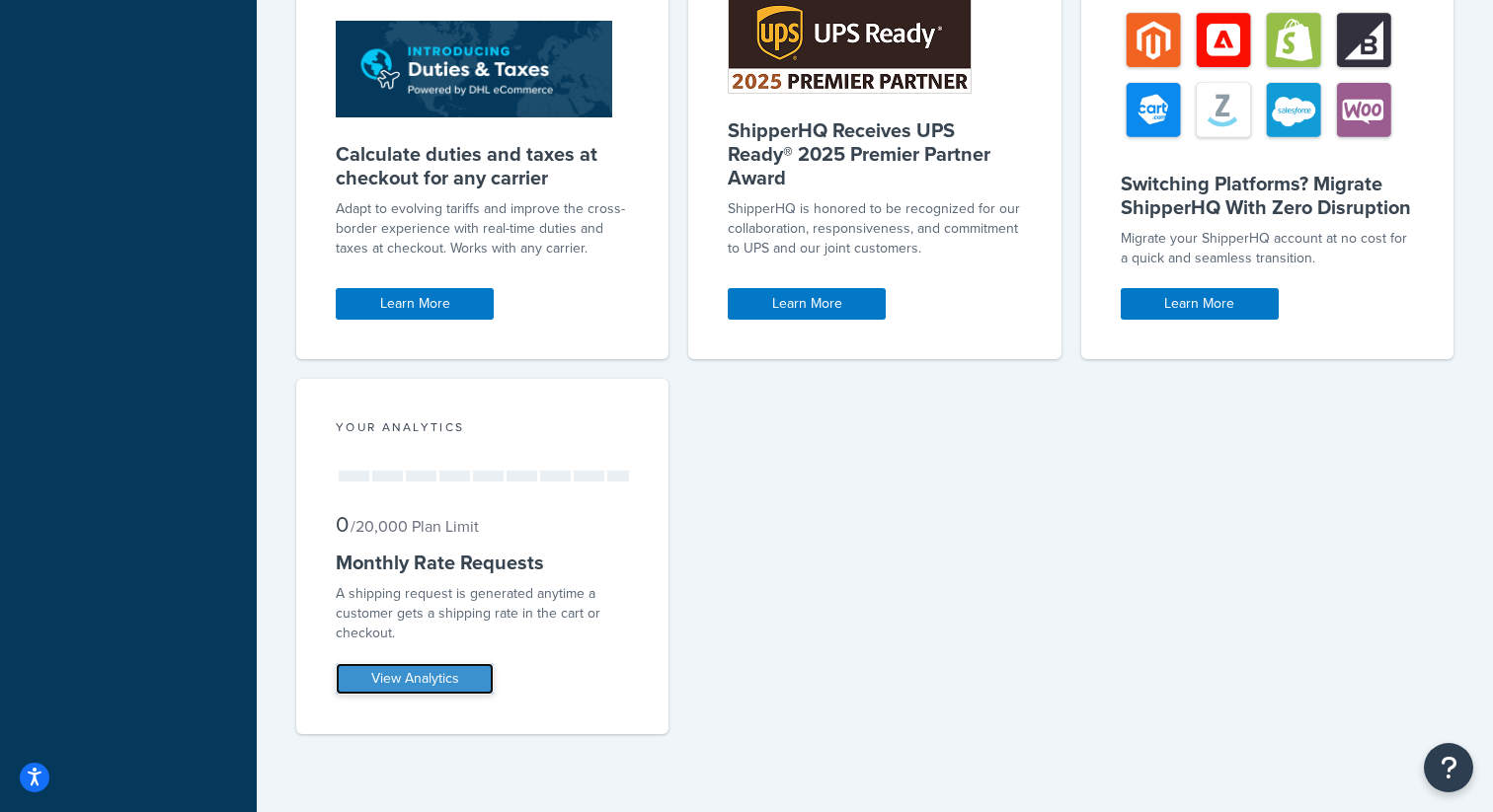
click at [440, 664] on link "View Analytics" at bounding box center [415, 680] width 158 height 32
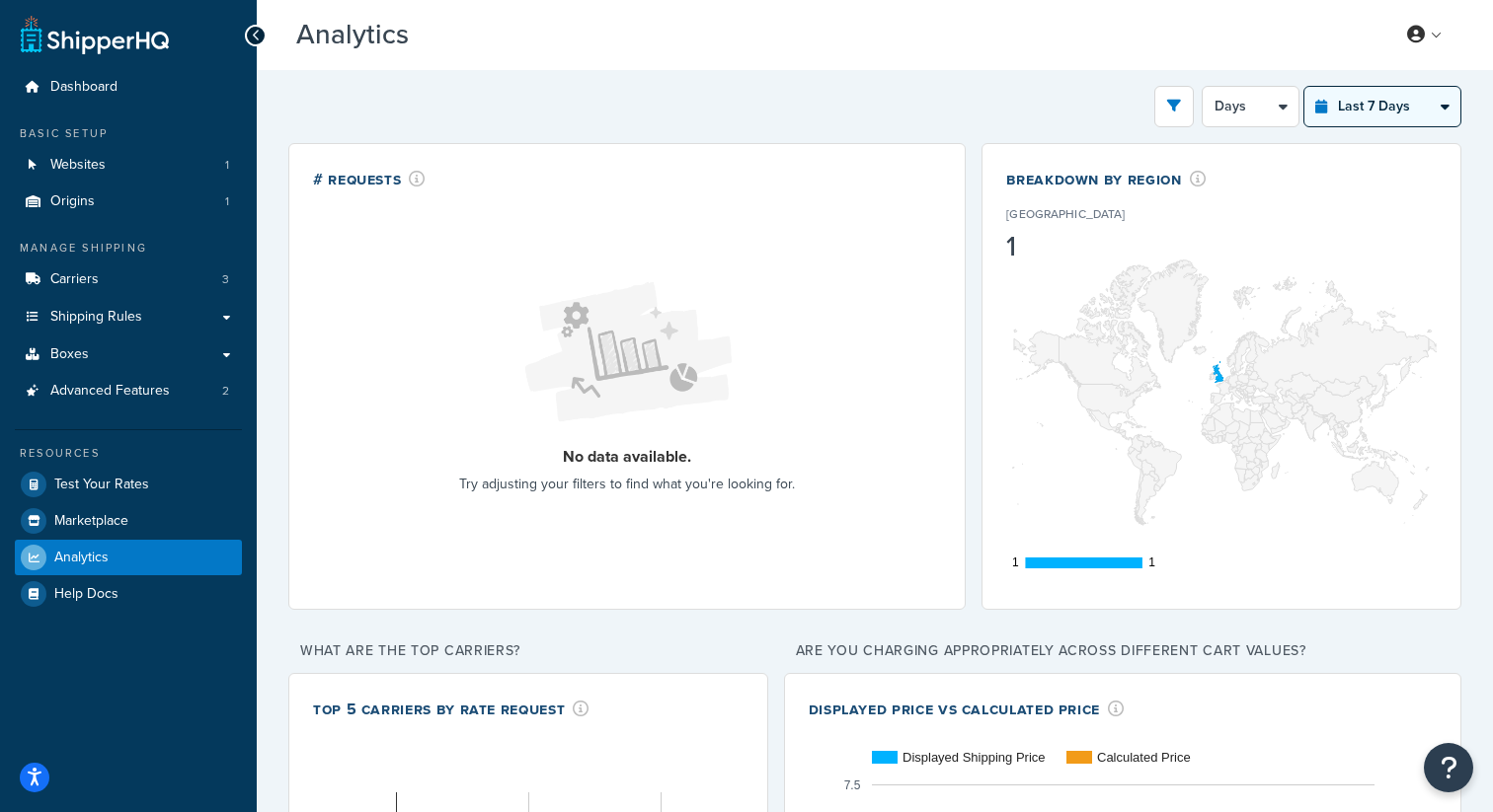
click at [1340, 99] on select "Last 24 Hours Last 7 Days Last 30 Days Last 3 Months Last 6 Months Last 12 Mont…" at bounding box center [1382, 107] width 156 height 40
select select "last_6_months"
click at [1304, 87] on select "Last 24 Hours Last 7 Days Last 30 Days Last 3 Months Last 6 Months Last 12 Mont…" at bounding box center [1382, 107] width 156 height 40
select select "1w"
